Goal: Find specific page/section: Find specific page/section

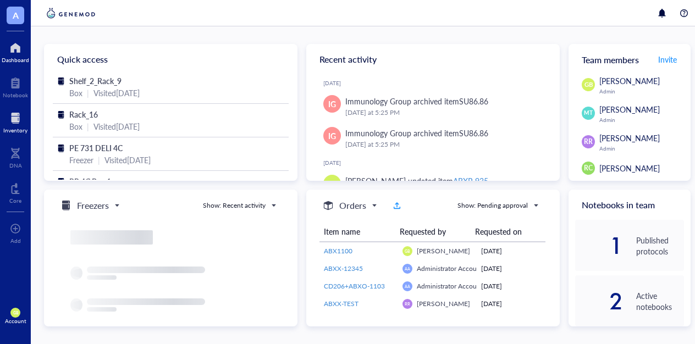
click at [14, 122] on div at bounding box center [15, 118] width 24 height 18
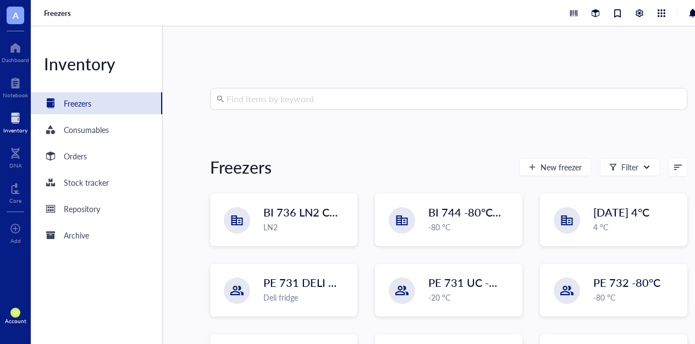
click at [348, 96] on input "search" at bounding box center [454, 99] width 454 height 21
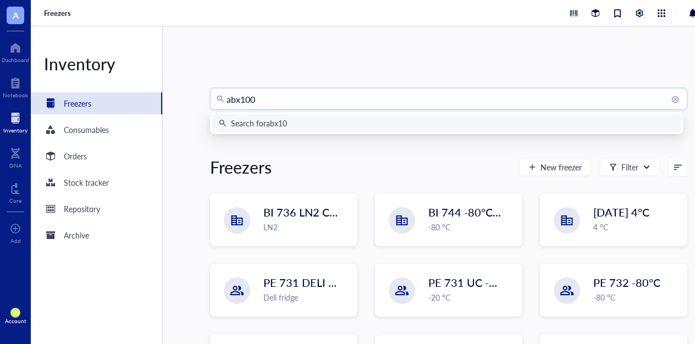
type input "abx1001"
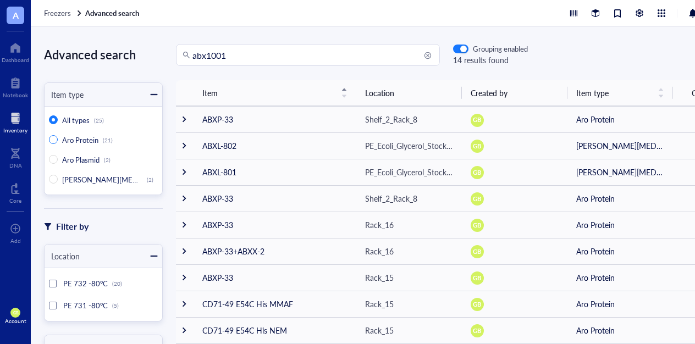
click at [82, 136] on span "Aro Protein" at bounding box center [80, 140] width 36 height 10
click at [58, 136] on input "Aro Protein (21)" at bounding box center [53, 139] width 9 height 9
radio input "true"
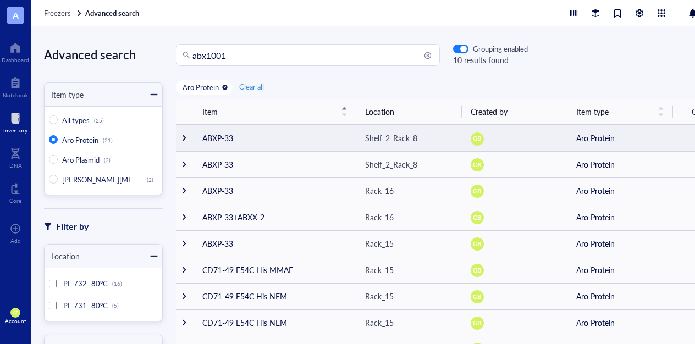
click at [185, 137] on div at bounding box center [184, 138] width 8 height 8
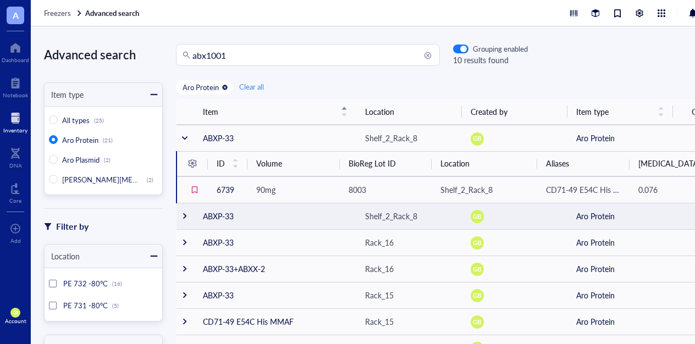
click at [184, 220] on div at bounding box center [185, 216] width 8 height 8
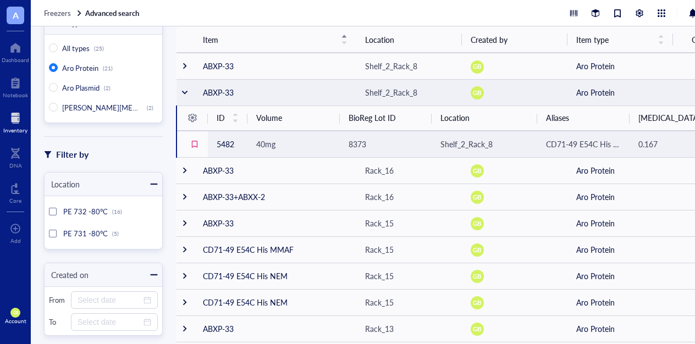
scroll to position [80, 0]
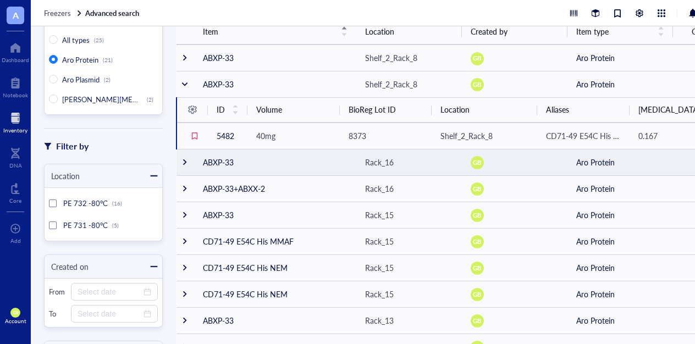
click at [186, 166] on div at bounding box center [185, 162] width 8 height 8
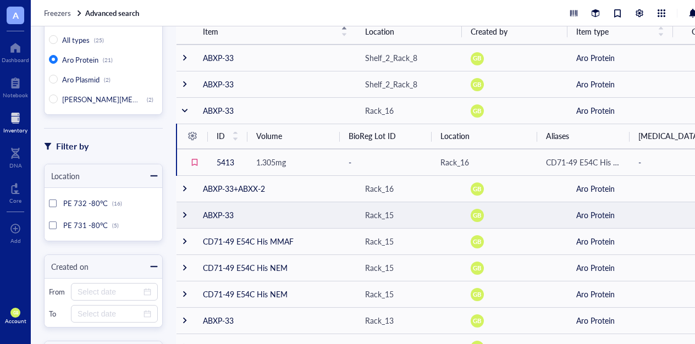
click at [183, 219] on div at bounding box center [185, 215] width 8 height 8
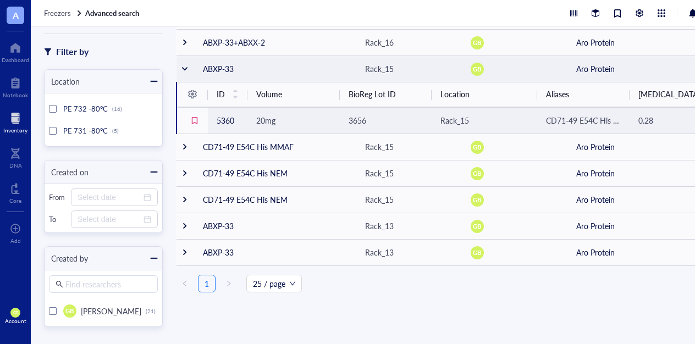
scroll to position [186, 0]
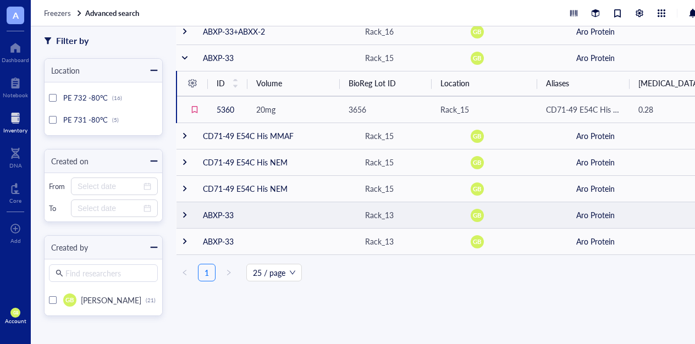
click at [184, 219] on div at bounding box center [185, 215] width 8 height 8
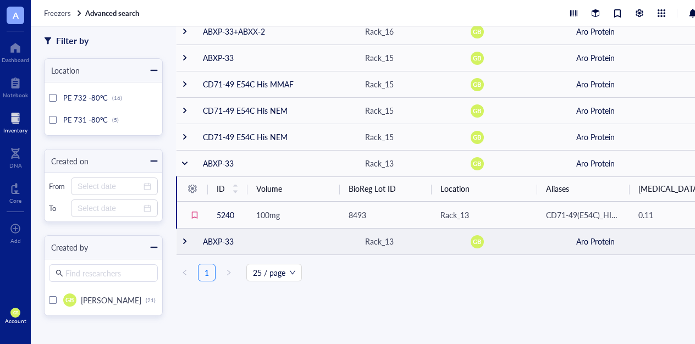
click at [184, 245] on div at bounding box center [185, 242] width 8 height 8
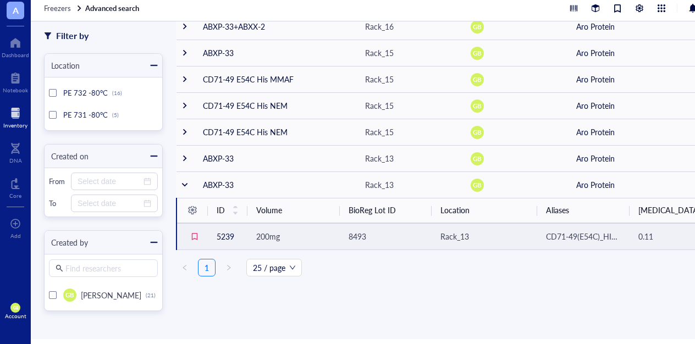
scroll to position [0, 0]
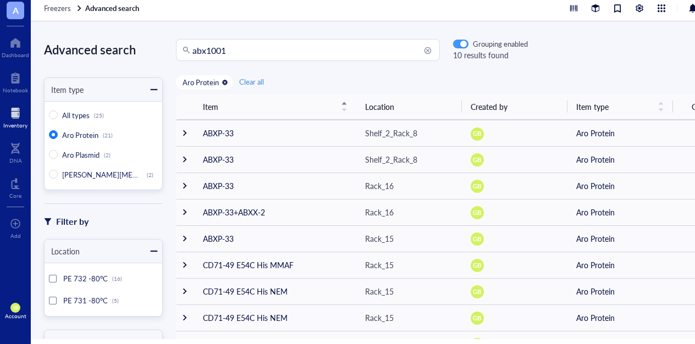
click at [462, 41] on div "button" at bounding box center [463, 44] width 7 height 7
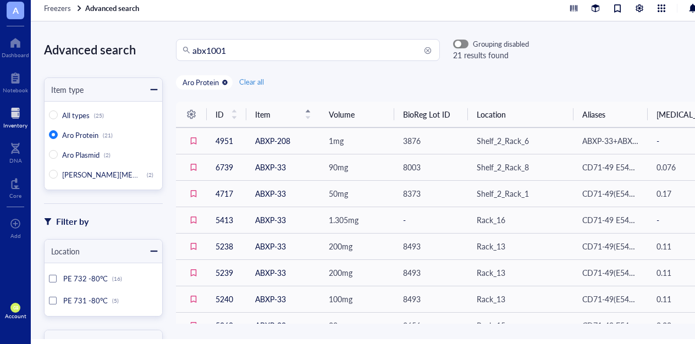
click at [461, 41] on button "button" at bounding box center [460, 44] width 15 height 9
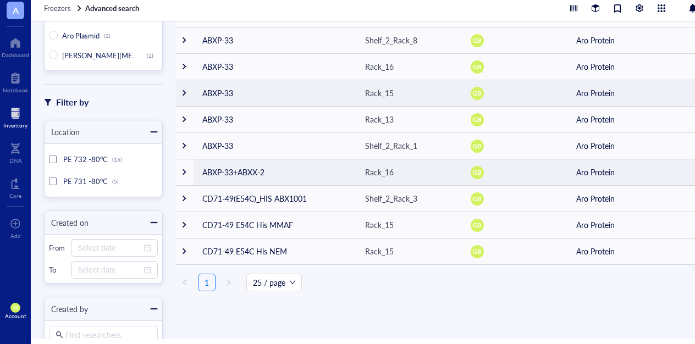
scroll to position [120, 0]
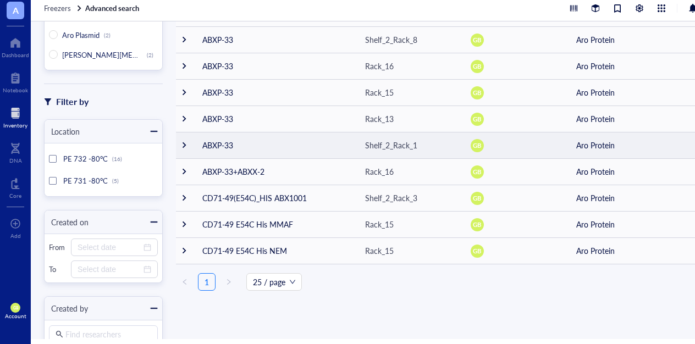
click at [183, 142] on div at bounding box center [184, 145] width 8 height 8
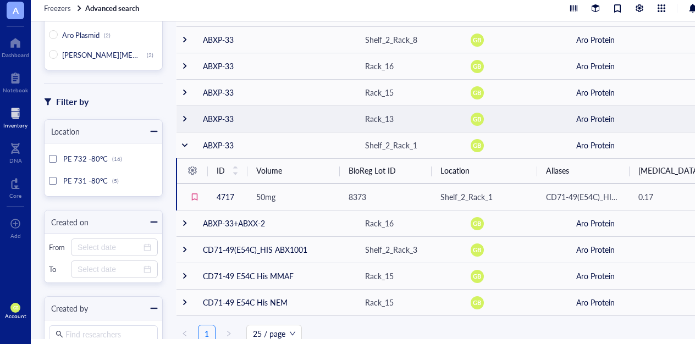
click at [186, 122] on td at bounding box center [186, 119] width 18 height 26
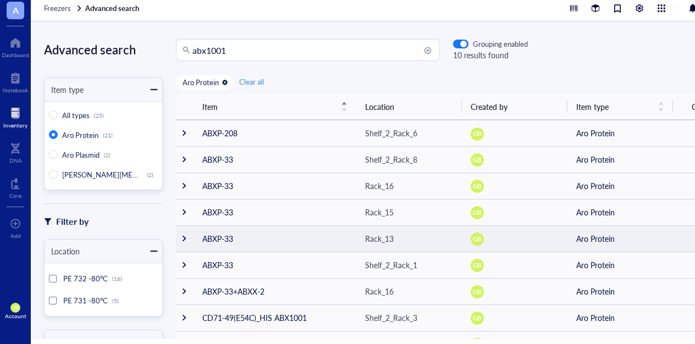
click at [184, 238] on div at bounding box center [184, 239] width 8 height 8
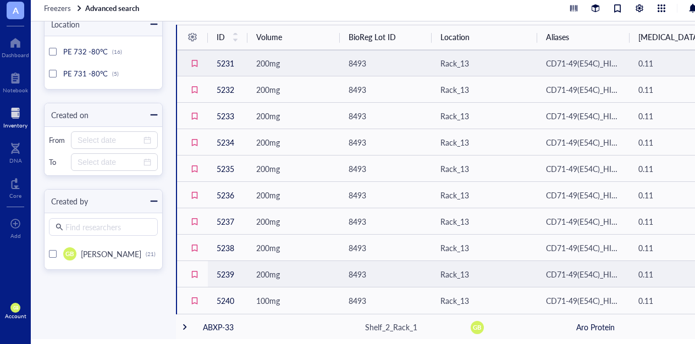
scroll to position [228, 0]
